Goal: Check status: Check status

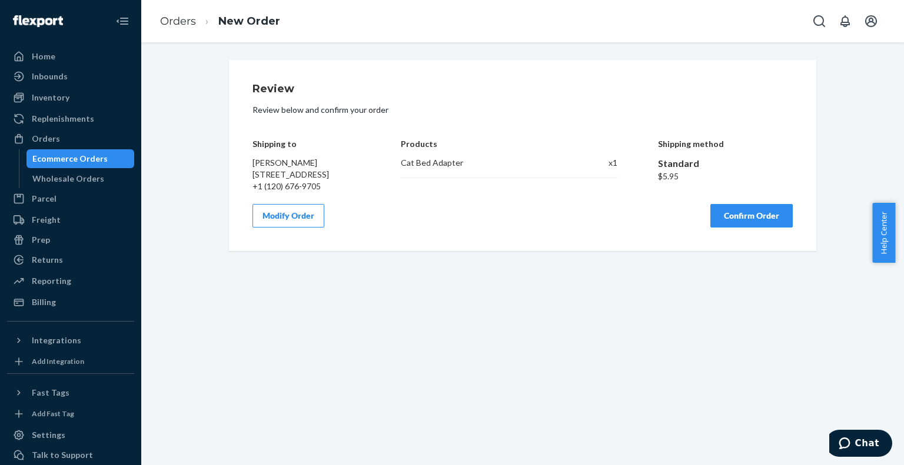
click at [60, 156] on div "Ecommerce Orders" at bounding box center [69, 159] width 75 height 12
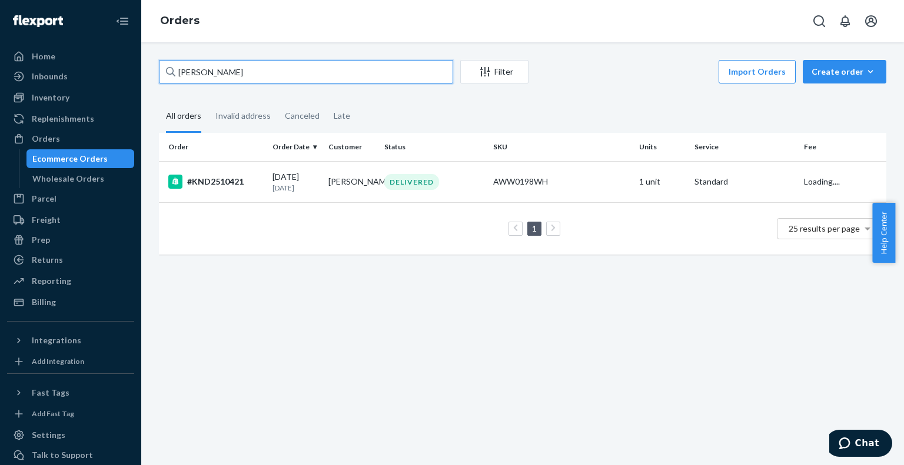
drag, startPoint x: 207, startPoint y: 70, endPoint x: 176, endPoint y: 71, distance: 31.2
click at [175, 71] on input "[PERSON_NAME]" at bounding box center [306, 72] width 294 height 24
click at [190, 71] on input "[PERSON_NAME]" at bounding box center [306, 72] width 294 height 24
drag, startPoint x: 227, startPoint y: 70, endPoint x: 144, endPoint y: 72, distance: 82.4
click at [144, 72] on div "[PERSON_NAME] Filter Import Orders Create order Ecommerce order Removal order A…" at bounding box center [522, 253] width 762 height 423
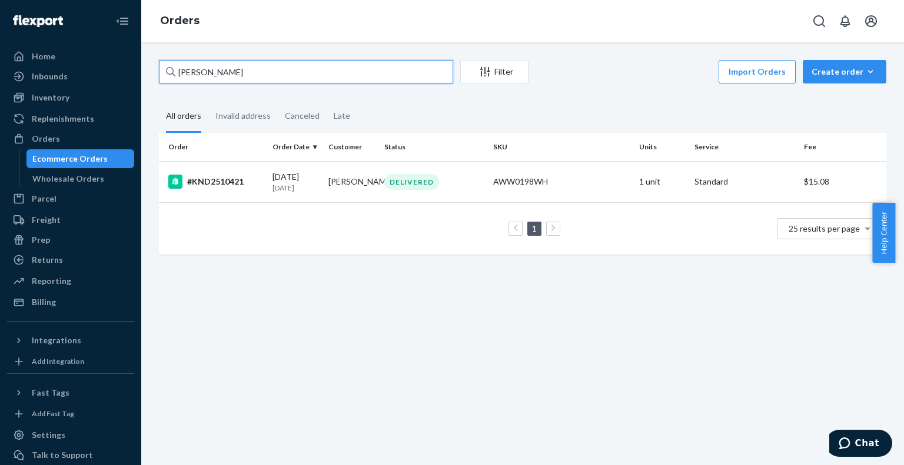
paste input "KND24312717"
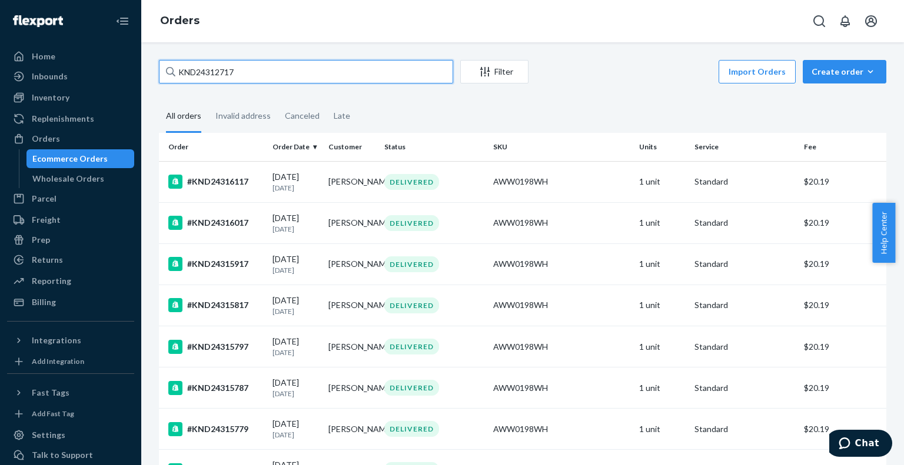
drag, startPoint x: 339, startPoint y: 73, endPoint x: 174, endPoint y: 69, distance: 164.8
click at [174, 69] on div "KND24312717" at bounding box center [306, 72] width 294 height 24
paste input "[PERSON_NAME]"
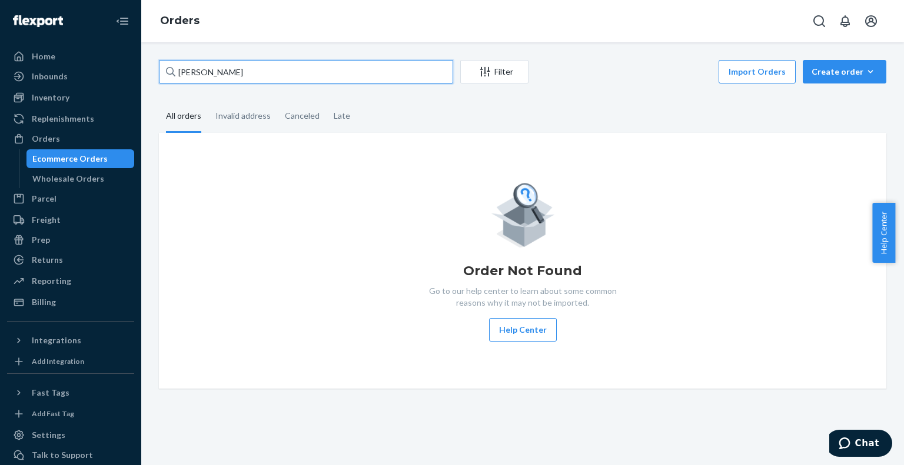
paste input "KND24312717"
drag, startPoint x: 322, startPoint y: 68, endPoint x: 165, endPoint y: 70, distance: 156.5
click at [165, 70] on div "KND24312717" at bounding box center [306, 72] width 294 height 24
click at [165, 70] on input "KND24312717" at bounding box center [306, 72] width 294 height 24
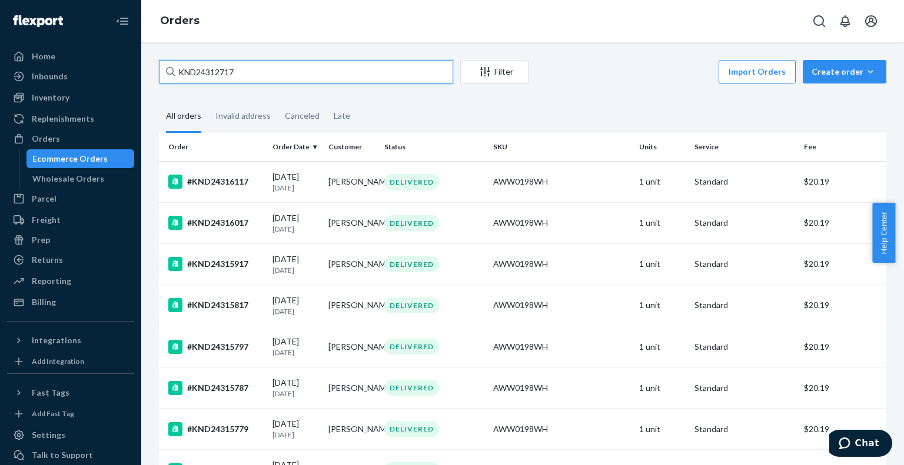
type input "KND24312717"
